Goal: Information Seeking & Learning: Check status

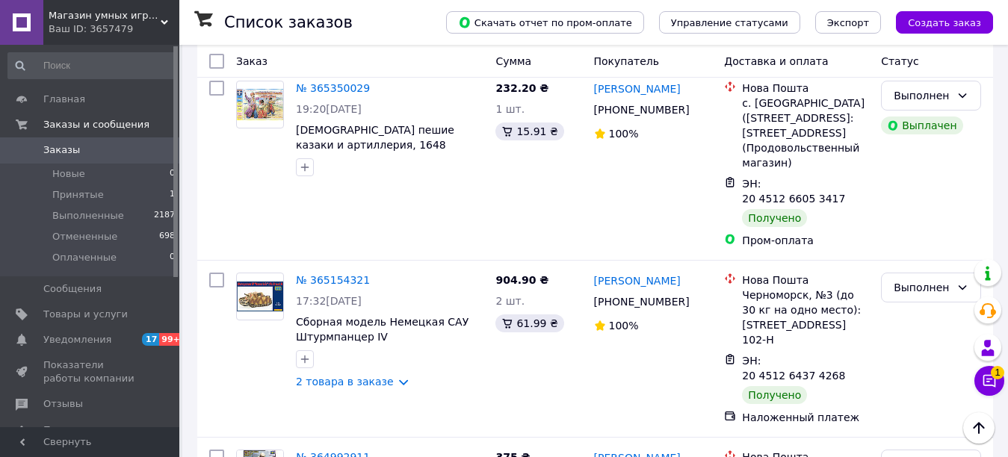
scroll to position [1243, 0]
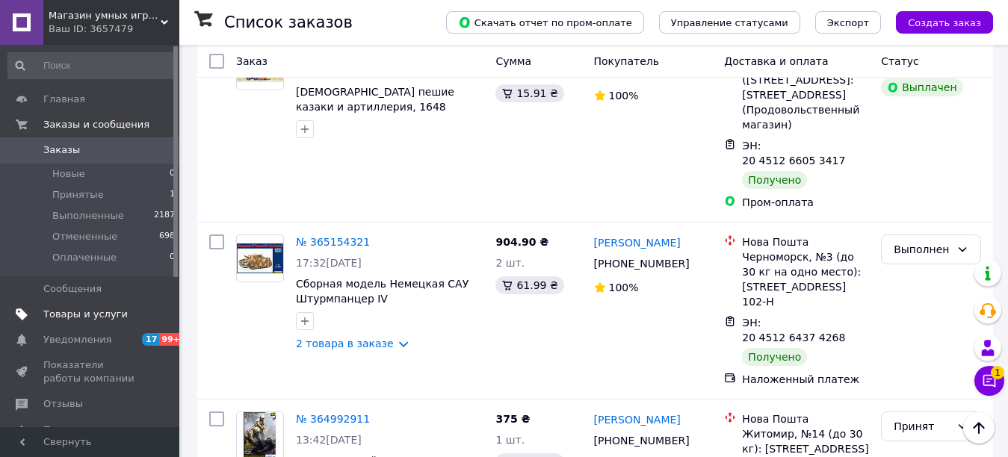
click at [89, 313] on span "Товары и услуги" at bounding box center [85, 314] width 84 height 13
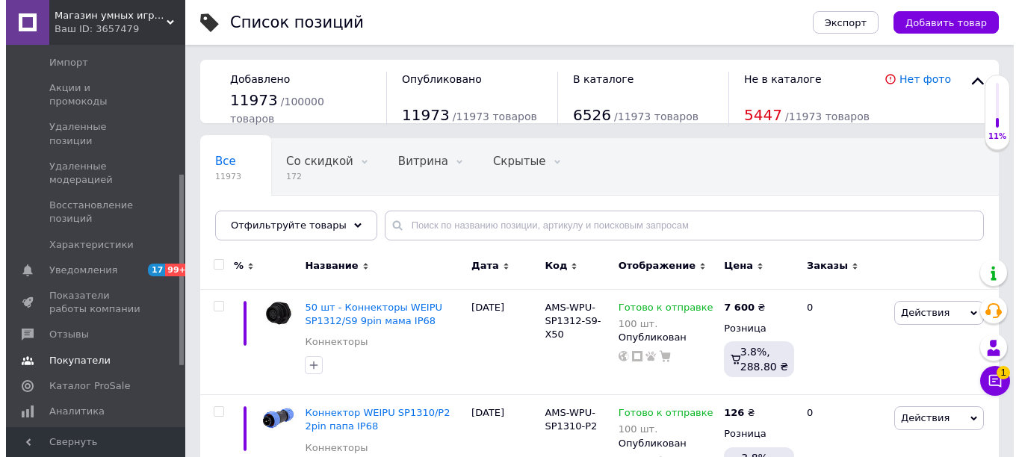
scroll to position [258, 0]
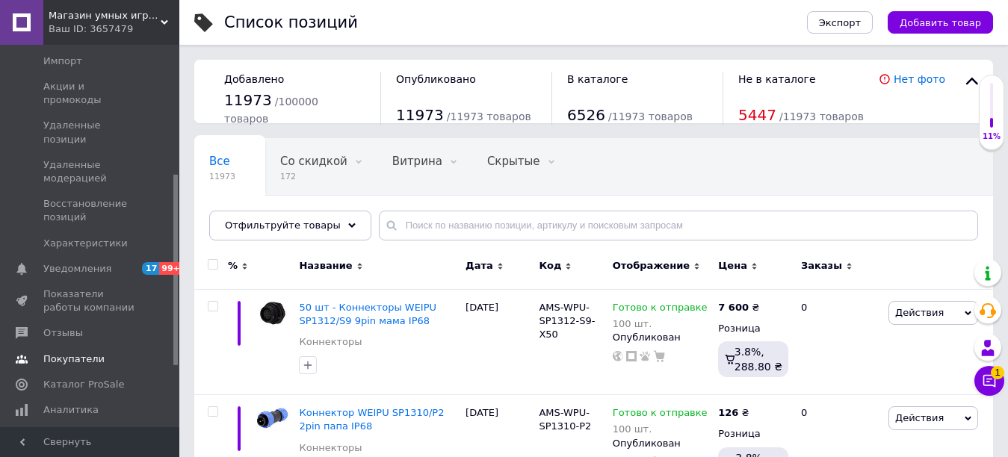
drag, startPoint x: 175, startPoint y: 165, endPoint x: 167, endPoint y: 294, distance: 128.8
click at [167, 294] on div "Главная Заказы и сообщения 0 0 Товары и услуги Позиции Группы и подборки Сезонн…" at bounding box center [89, 236] width 179 height 383
click at [86, 398] on link "Аналитика" at bounding box center [92, 410] width 184 height 25
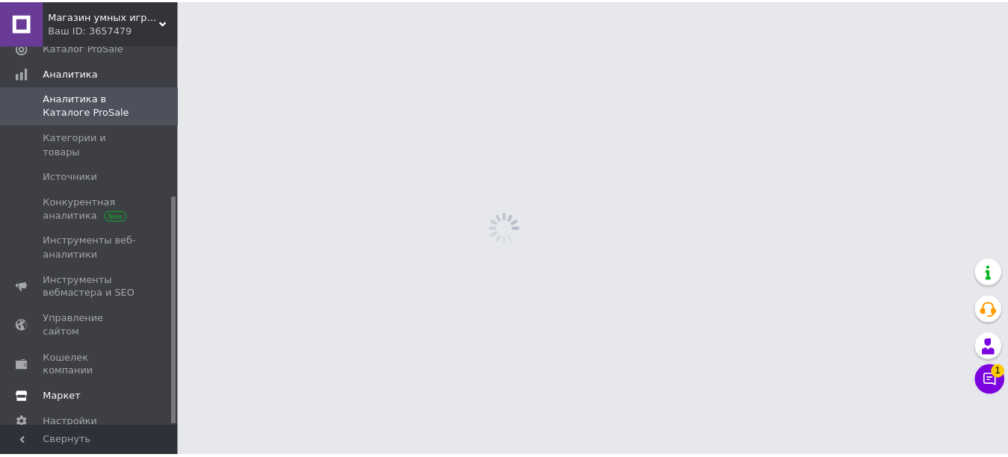
scroll to position [252, 0]
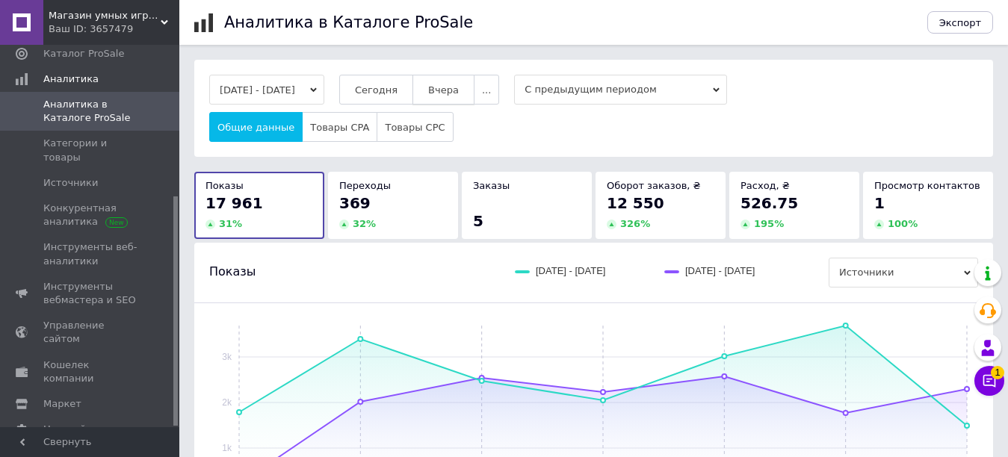
click at [459, 94] on span "Вчера" at bounding box center [443, 89] width 31 height 11
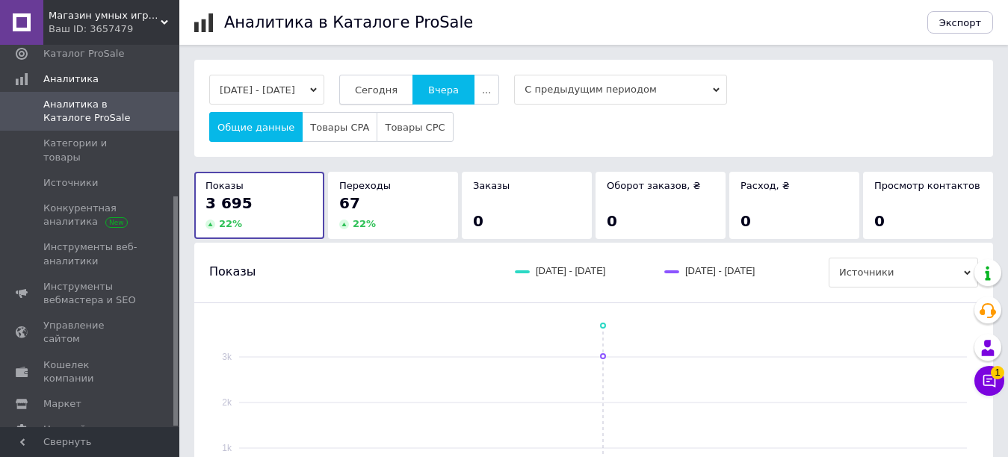
click at [396, 91] on span "Сегодня" at bounding box center [376, 89] width 43 height 11
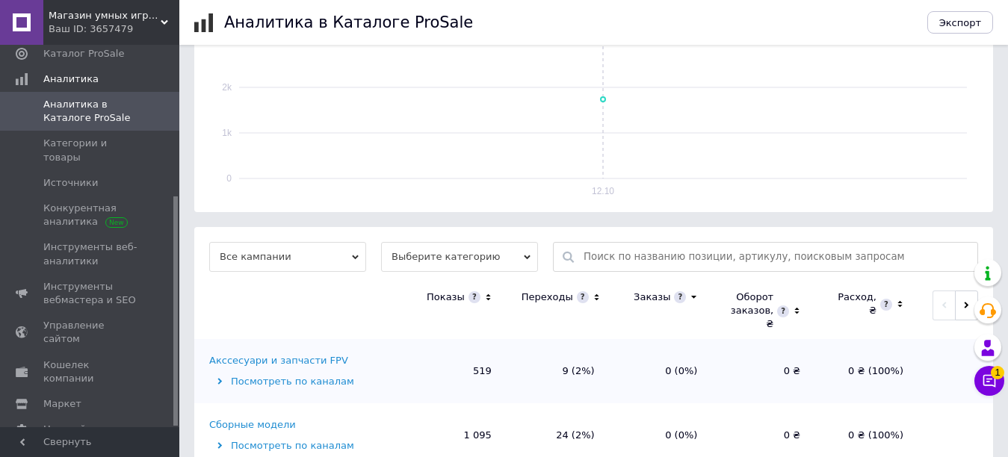
scroll to position [474, 0]
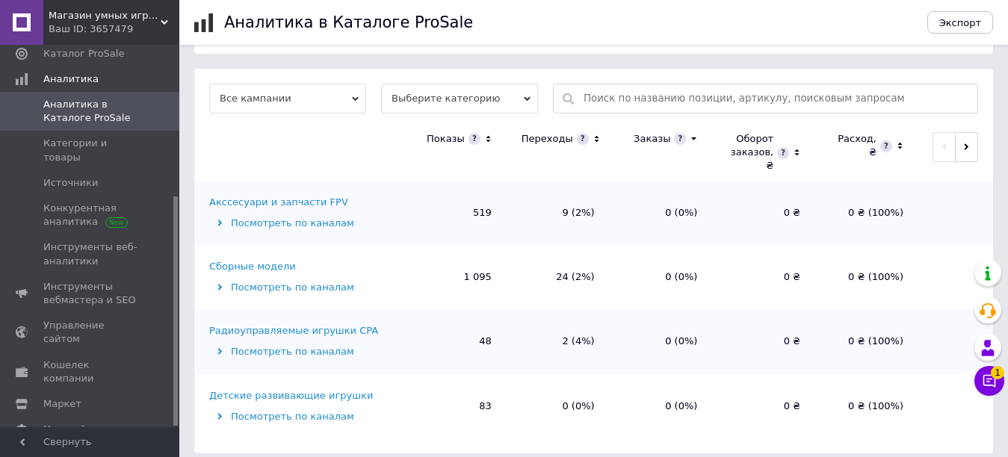
click at [165, 16] on div "Магазин умных игрушек [PERSON_NAME] Ваш ID: 3657479" at bounding box center [111, 22] width 136 height 45
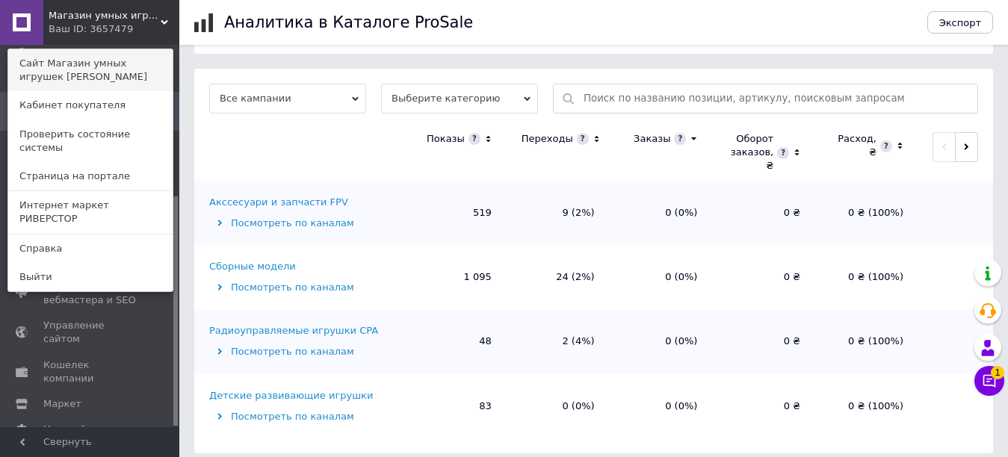
click at [140, 67] on link "Сайт Магазин умных игрушек [PERSON_NAME]" at bounding box center [90, 70] width 164 height 42
